Goal: Share content

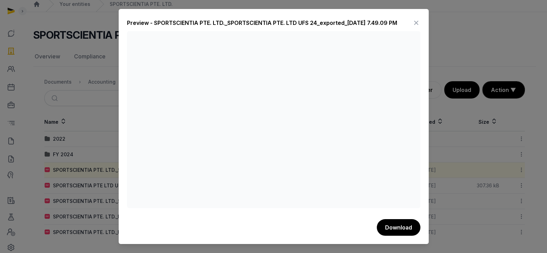
click at [414, 23] on icon at bounding box center [416, 22] width 8 height 11
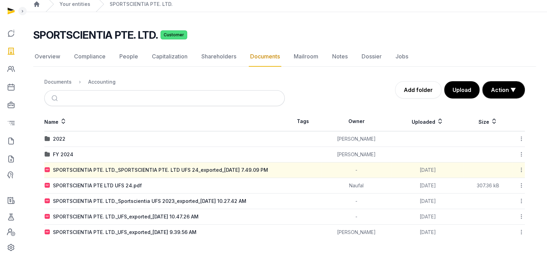
click at [520, 168] on icon at bounding box center [521, 169] width 6 height 7
click at [514, 226] on div "Copy link" at bounding box center [496, 225] width 55 height 12
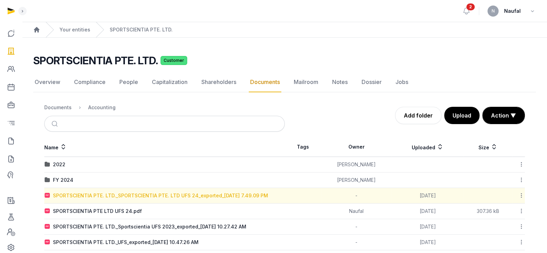
click at [168, 195] on div "SPORTSCIENTIA PTE. LTD._SPORTSCIENTIA PTE. LTD UFS 24_exported_[DATE] 7.49.09 PM" at bounding box center [160, 195] width 215 height 7
